Goal: Find specific page/section: Find specific page/section

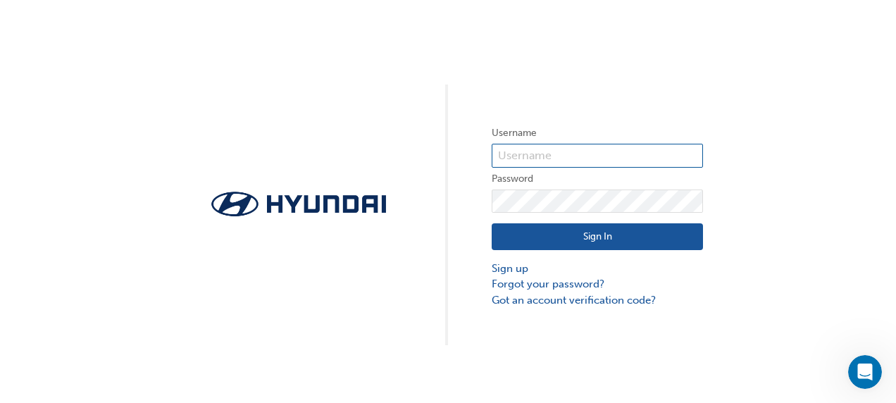
click at [598, 152] on input "text" at bounding box center [597, 156] width 211 height 24
type input "10000440"
click at [581, 232] on button "Sign In" at bounding box center [597, 236] width 211 height 27
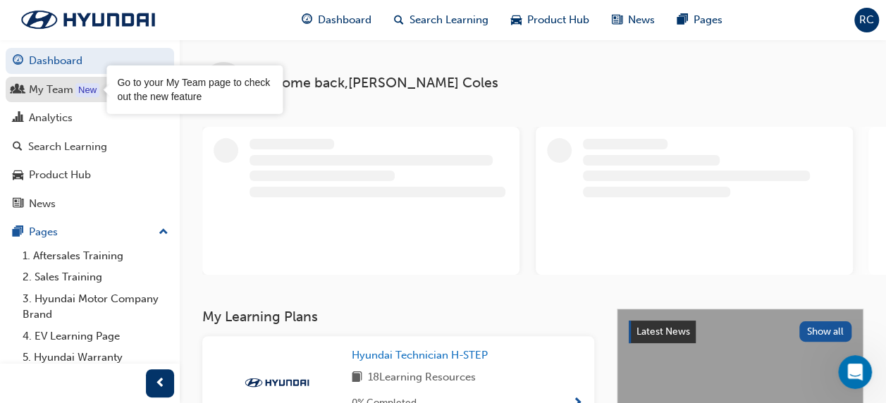
click at [77, 92] on div "New" at bounding box center [87, 90] width 24 height 14
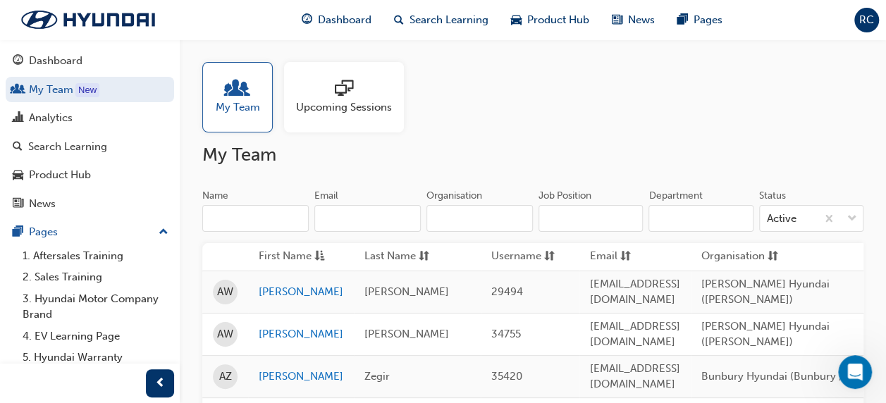
click at [479, 223] on input "Organisation" at bounding box center [479, 218] width 106 height 27
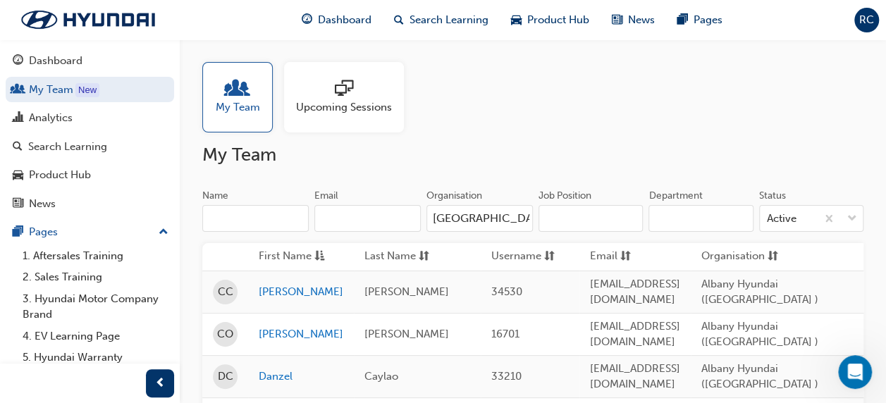
type input "[GEOGRAPHIC_DATA]"
click at [355, 92] on div at bounding box center [344, 90] width 96 height 20
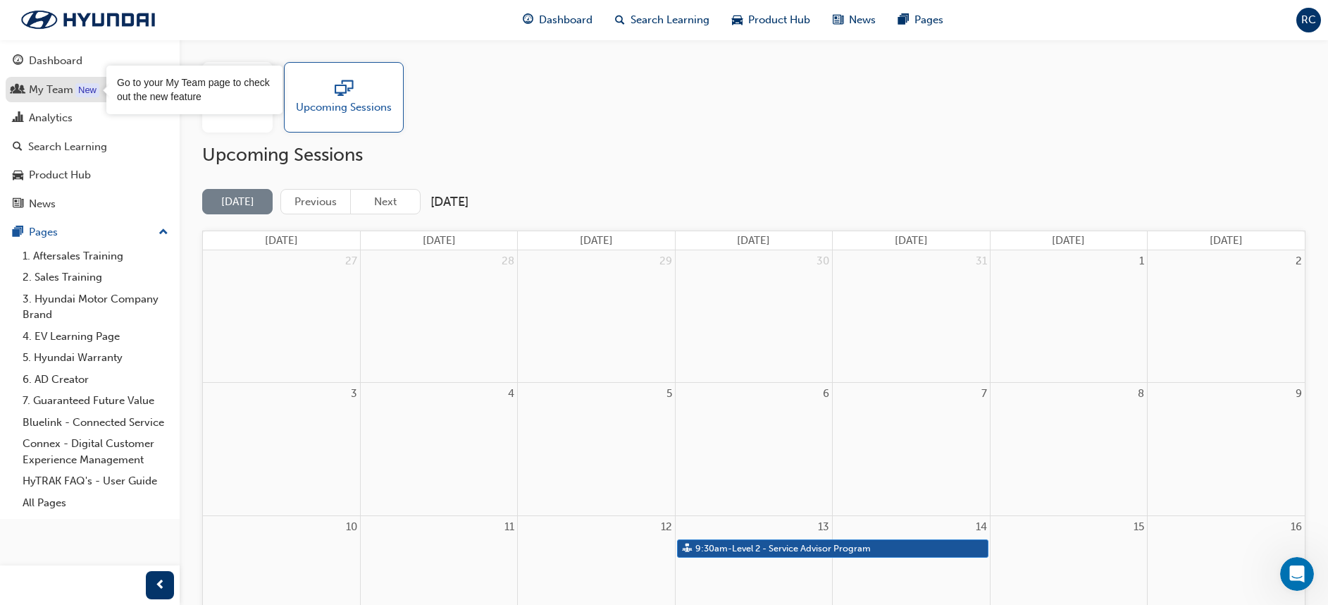
click at [54, 88] on div "My Team" at bounding box center [51, 90] width 44 height 16
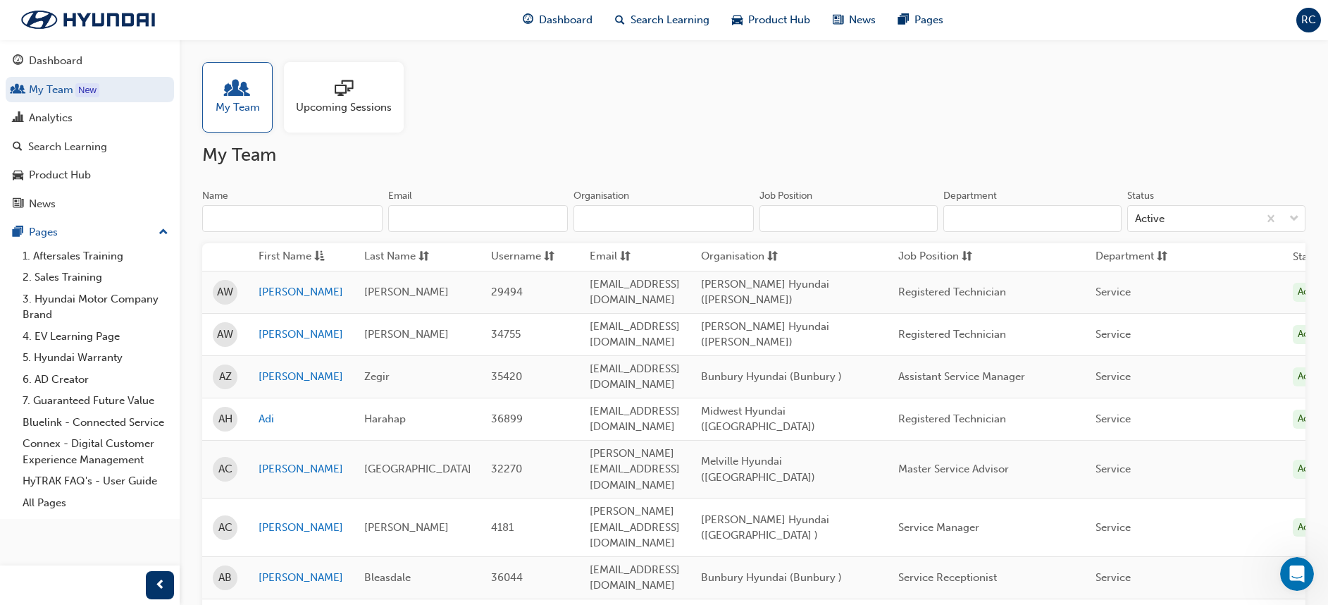
click at [357, 97] on div at bounding box center [344, 90] width 96 height 20
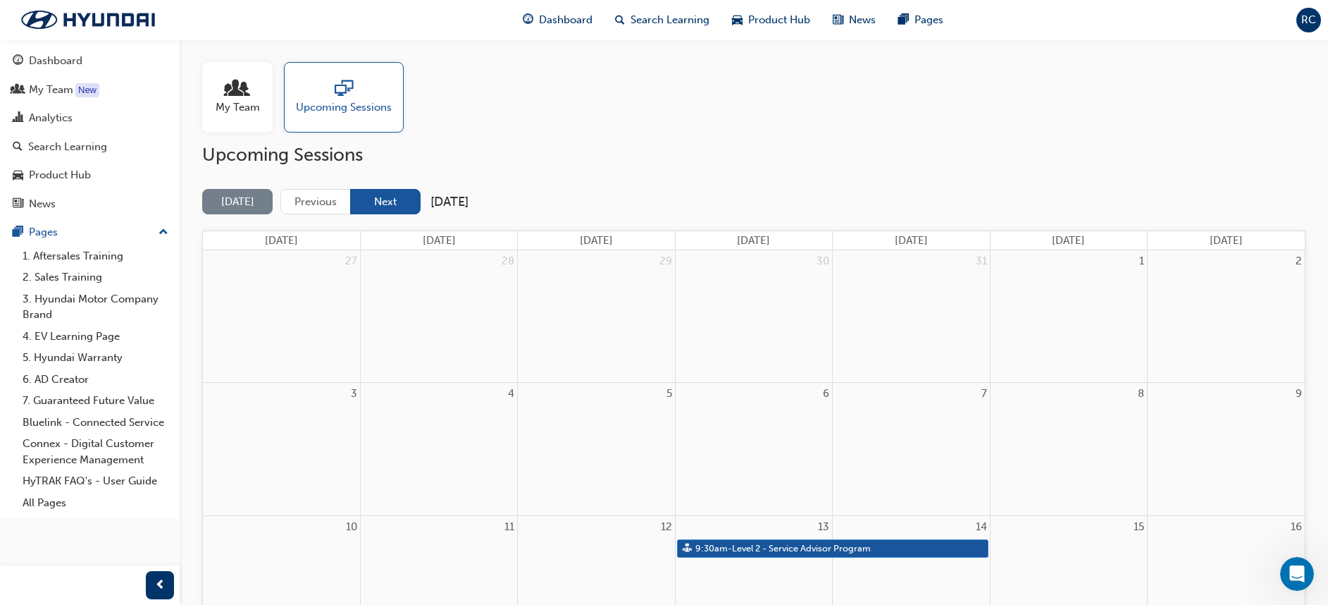
click at [399, 209] on button "Next" at bounding box center [385, 202] width 70 height 26
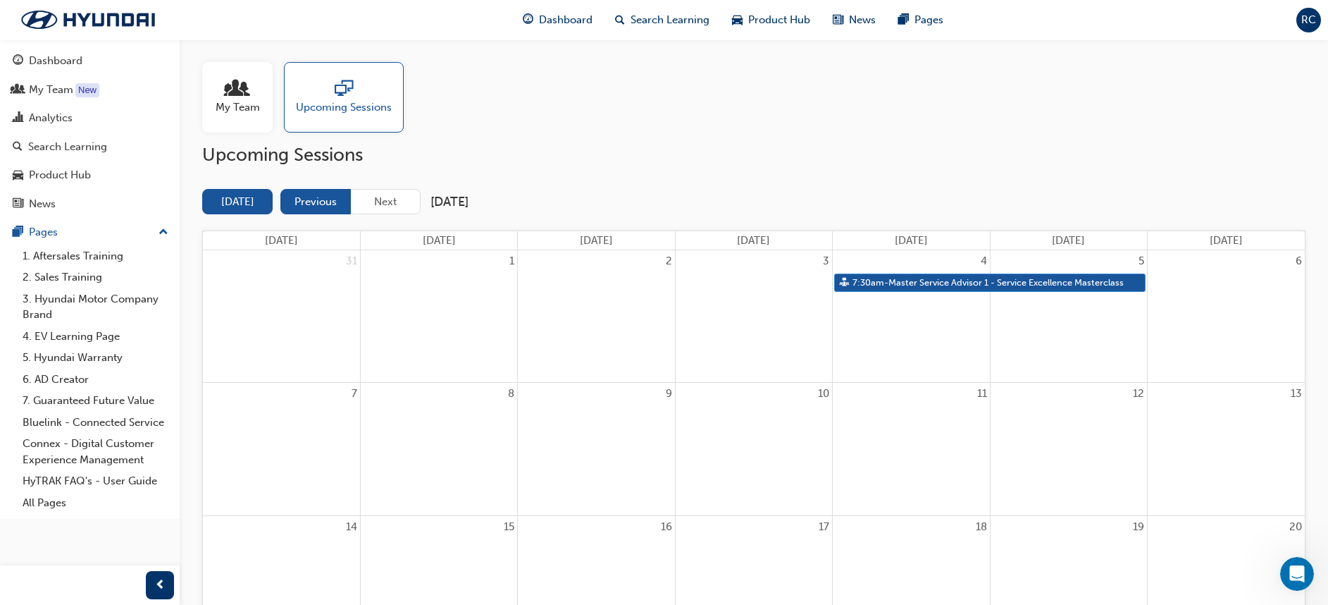
click at [331, 202] on button "Previous" at bounding box center [315, 202] width 70 height 26
